Goal: Information Seeking & Learning: Learn about a topic

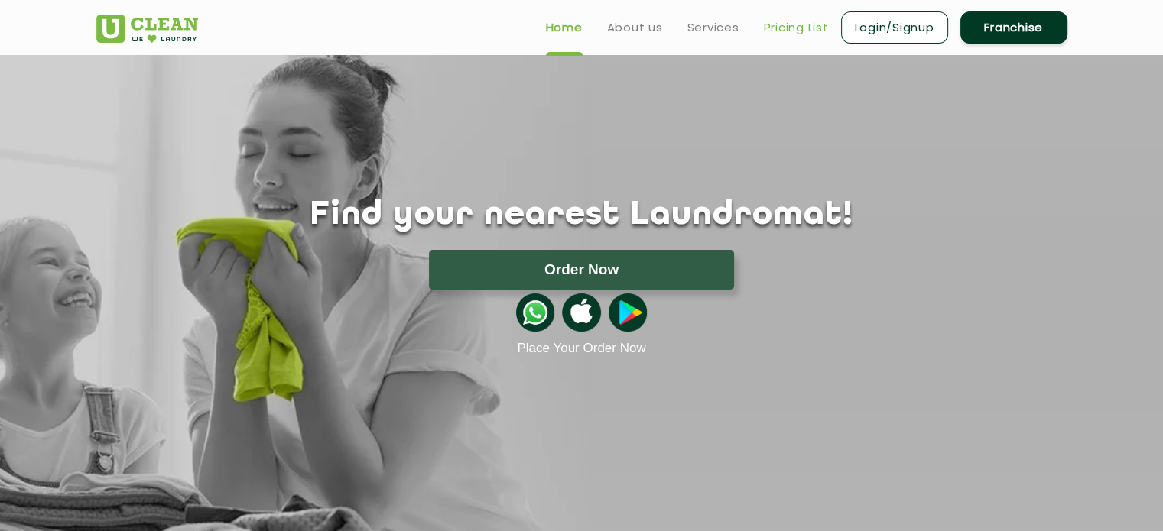
click at [787, 27] on link "Pricing List" at bounding box center [796, 27] width 65 height 18
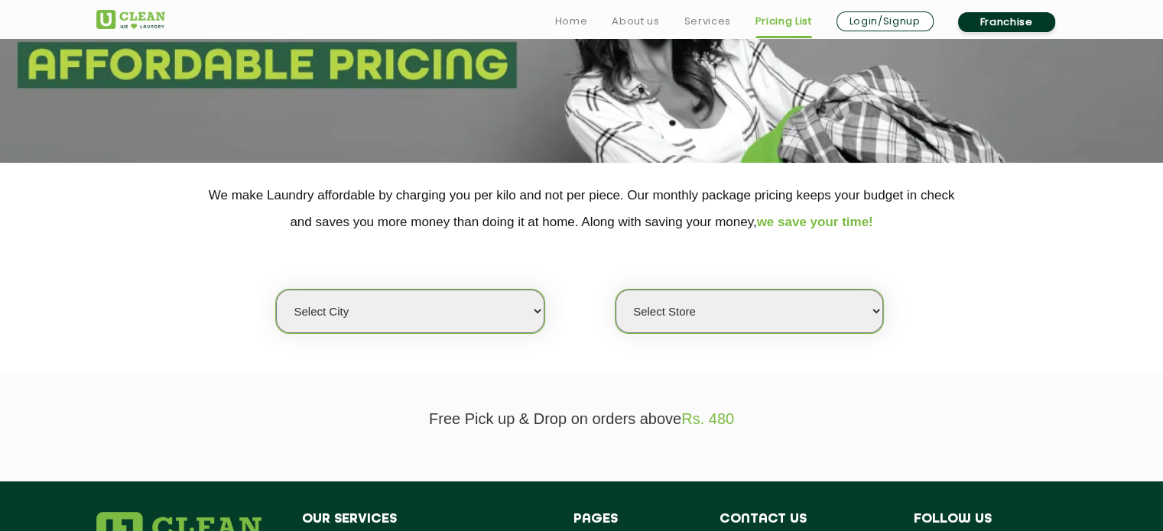
scroll to position [197, 0]
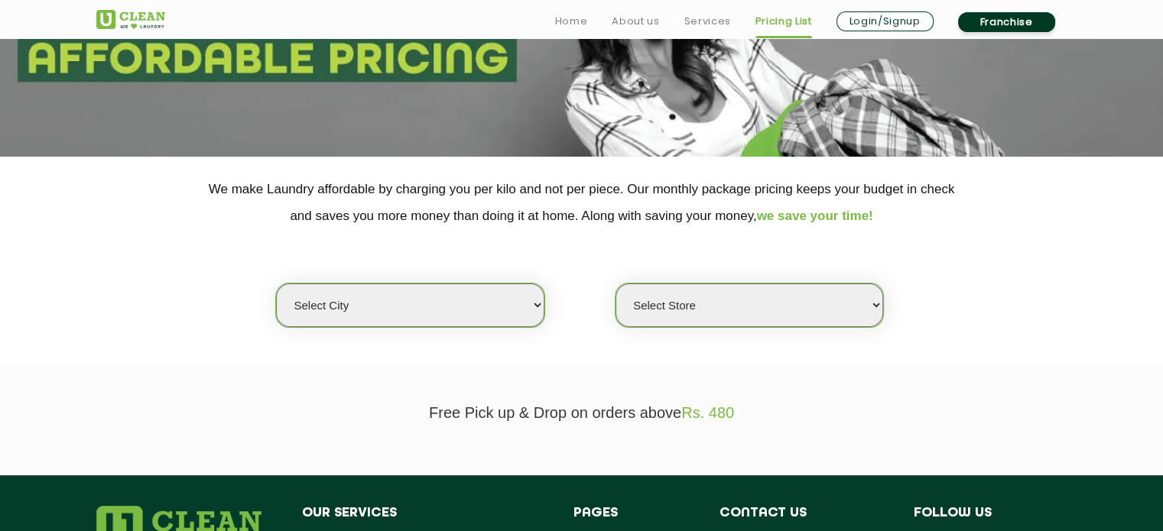
click at [526, 306] on select "Select city [GEOGRAPHIC_DATA] [GEOGRAPHIC_DATA] [GEOGRAPHIC_DATA] [GEOGRAPHIC_D…" at bounding box center [410, 306] width 268 height 44
select select "7"
click at [276, 284] on select "Select city [GEOGRAPHIC_DATA] [GEOGRAPHIC_DATA] [GEOGRAPHIC_DATA] [GEOGRAPHIC_D…" at bounding box center [410, 306] width 268 height 44
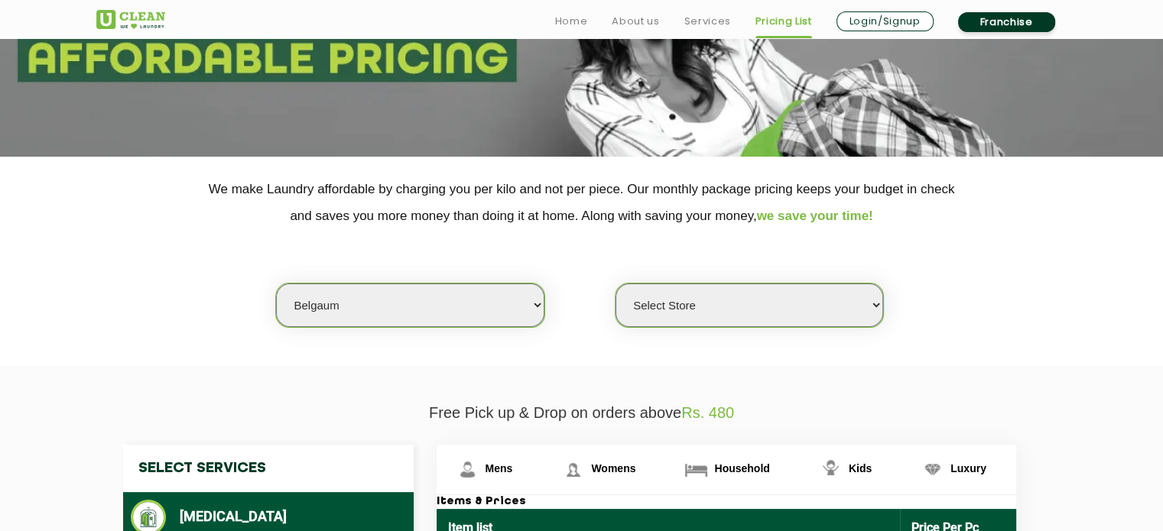
click at [684, 303] on select "Select Store [PERSON_NAME][GEOGRAPHIC_DATA] UClean Tilakwadi" at bounding box center [750, 306] width 268 height 44
select select "18"
click at [616, 284] on select "Select Store [PERSON_NAME][GEOGRAPHIC_DATA] UClean Tilakwadi" at bounding box center [750, 306] width 268 height 44
click at [520, 297] on select "Select city [GEOGRAPHIC_DATA] [GEOGRAPHIC_DATA] [GEOGRAPHIC_DATA] [GEOGRAPHIC_D…" at bounding box center [410, 306] width 268 height 44
select select "6"
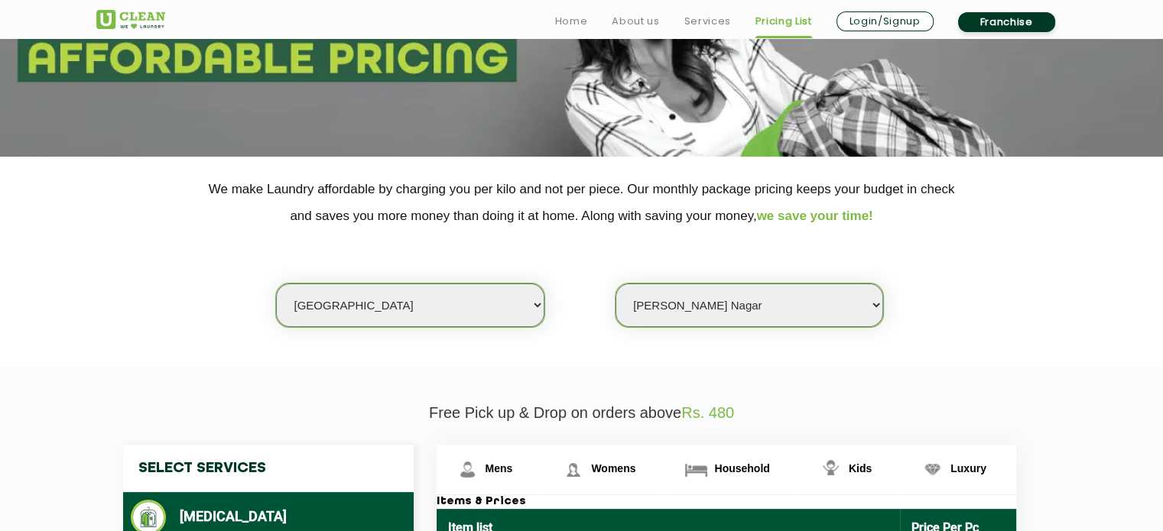
click at [276, 284] on select "Select city [GEOGRAPHIC_DATA] [GEOGRAPHIC_DATA] [GEOGRAPHIC_DATA] [GEOGRAPHIC_D…" at bounding box center [410, 306] width 268 height 44
click at [700, 301] on select "Select Store [GEOGRAPHIC_DATA] [GEOGRAPHIC_DATA] UClean KR [GEOGRAPHIC_DATA] [G…" at bounding box center [750, 306] width 268 height 44
select select "413"
click at [616, 284] on select "Select Store [GEOGRAPHIC_DATA] [GEOGRAPHIC_DATA] UClean KR [GEOGRAPHIC_DATA] [G…" at bounding box center [750, 306] width 268 height 44
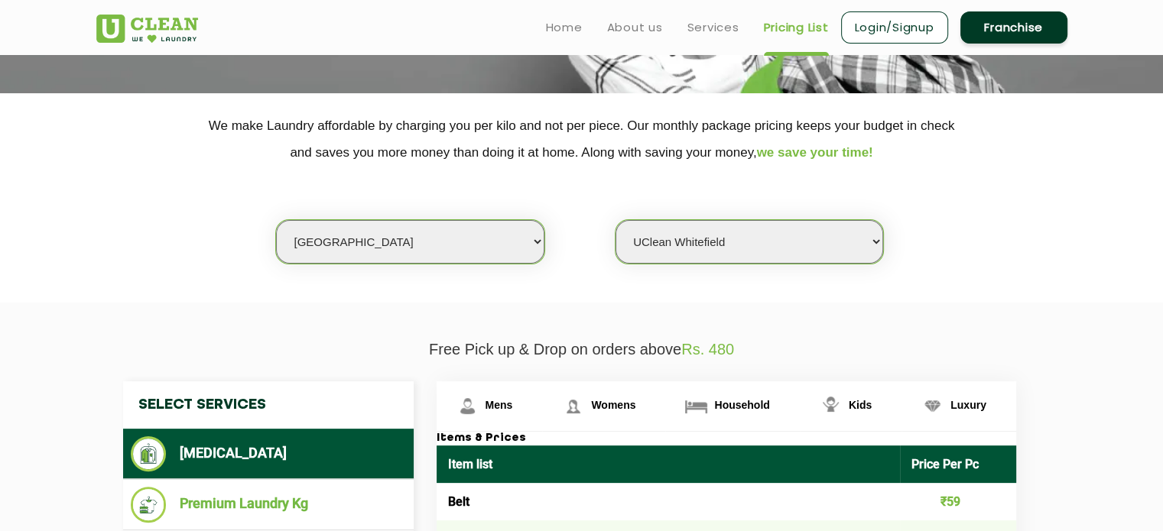
scroll to position [401, 0]
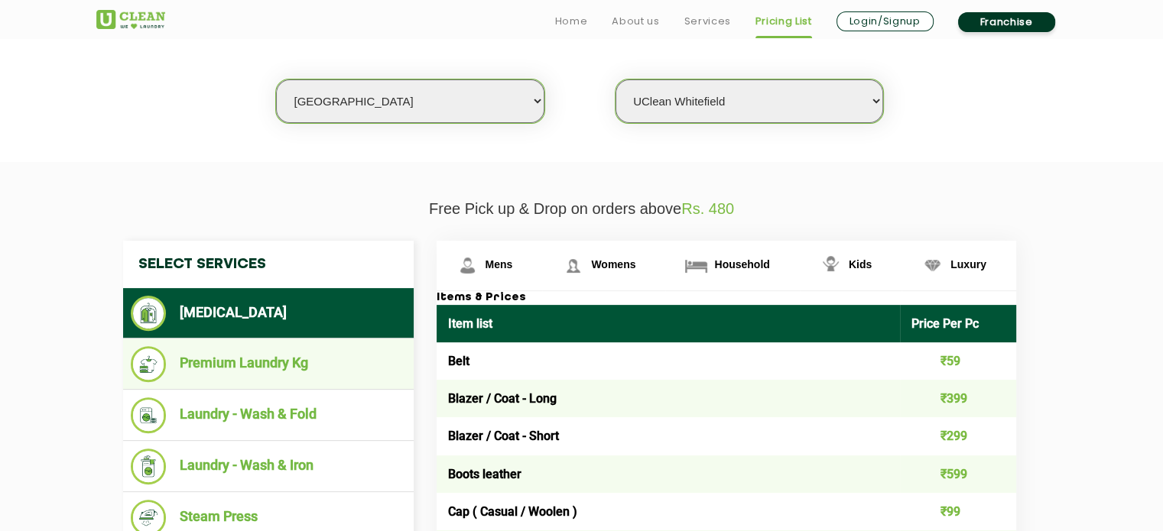
click at [256, 372] on li "Premium Laundry Kg" at bounding box center [268, 364] width 275 height 36
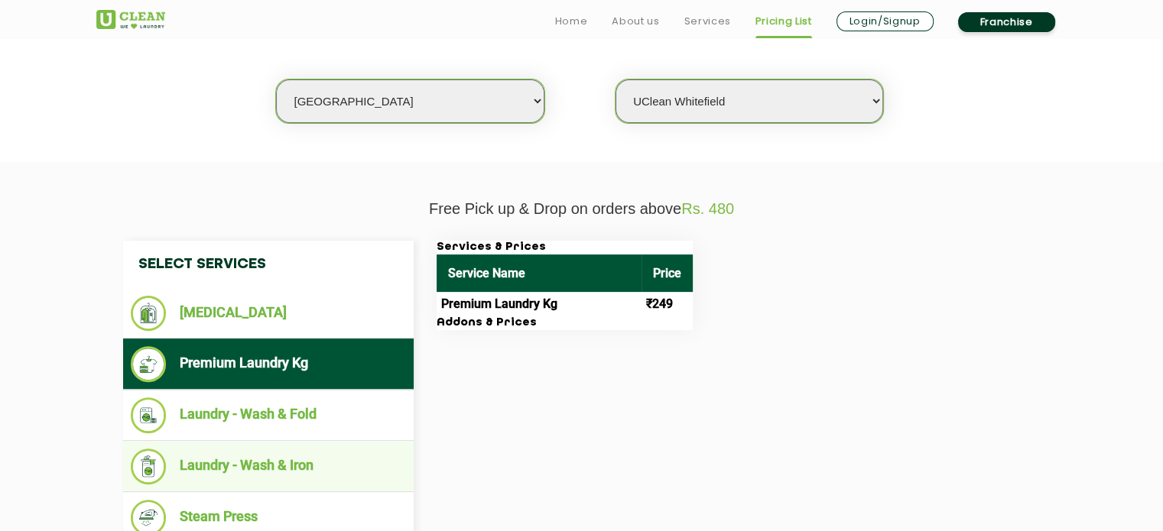
click at [260, 466] on li "Laundry - Wash & Iron" at bounding box center [268, 467] width 275 height 36
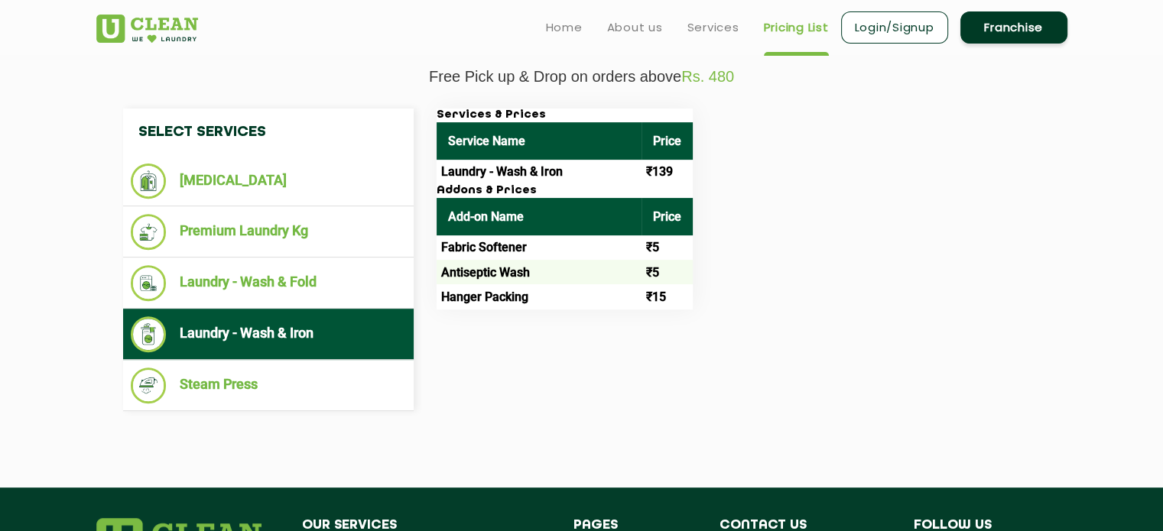
scroll to position [515, 0]
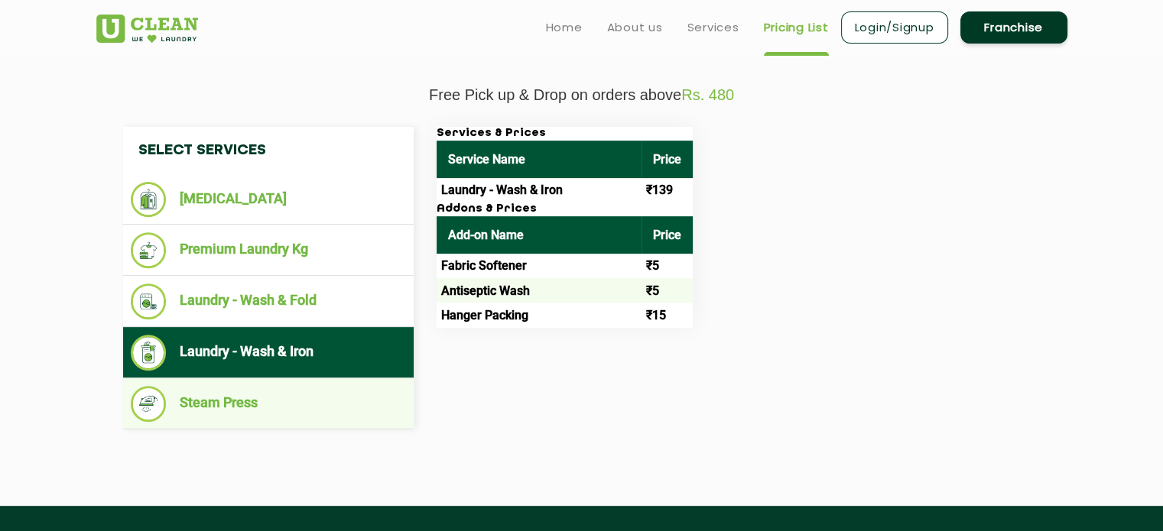
click at [251, 402] on li "Steam Press" at bounding box center [268, 404] width 275 height 36
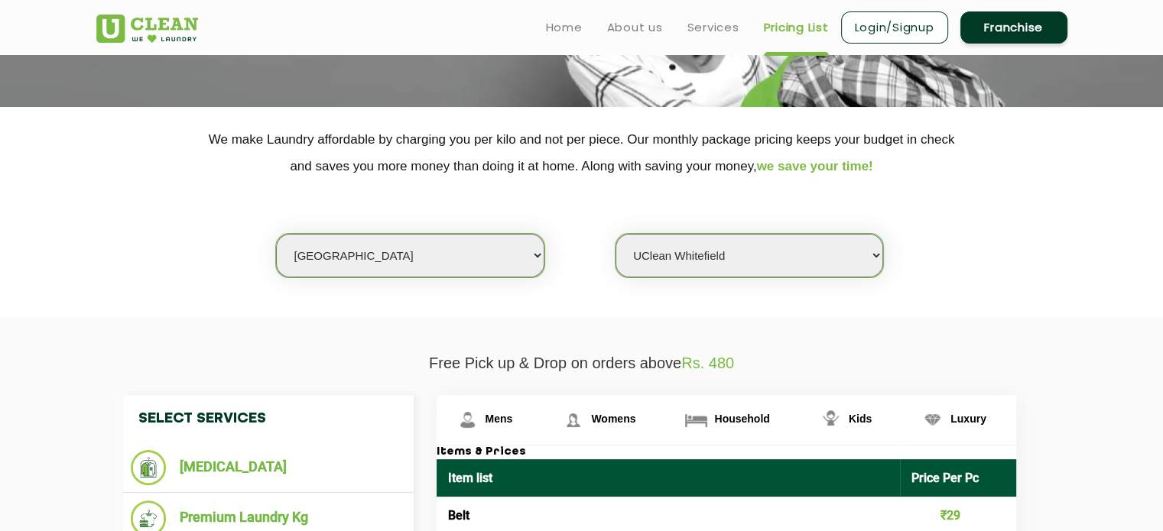
scroll to position [0, 0]
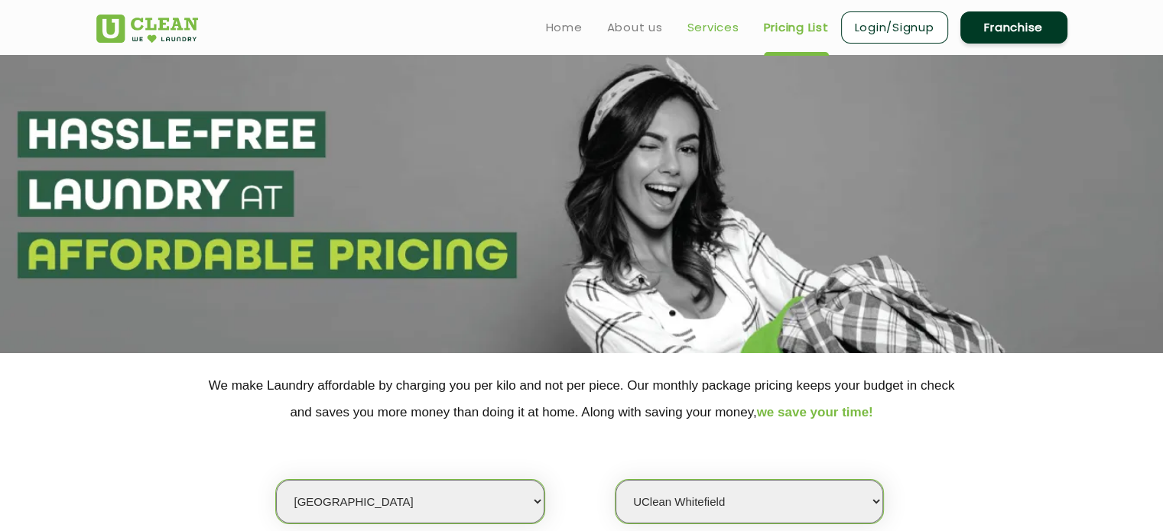
click at [708, 28] on link "Services" at bounding box center [713, 27] width 52 height 18
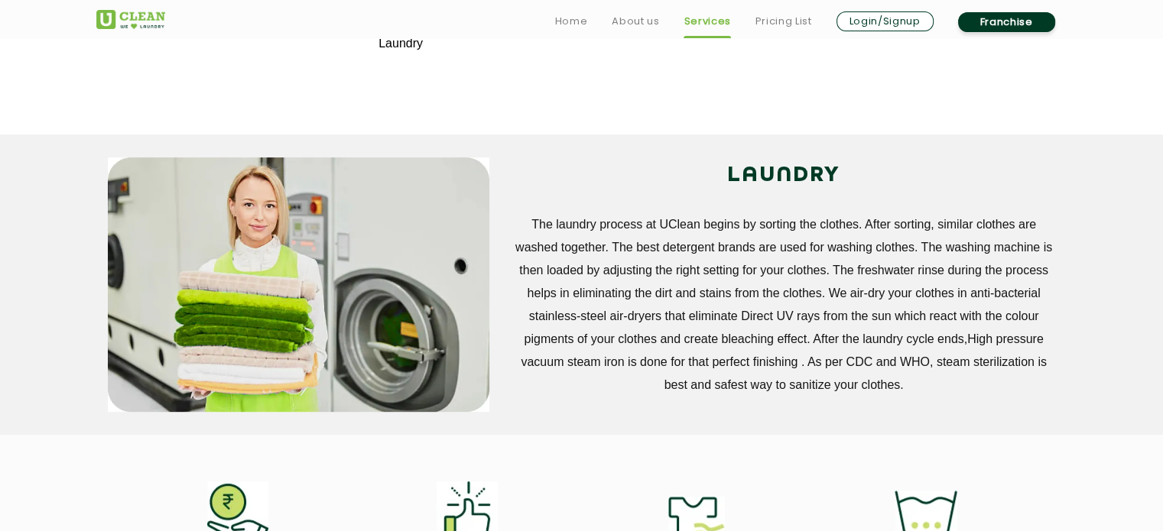
scroll to position [1019, 0]
